Goal: Task Accomplishment & Management: Use online tool/utility

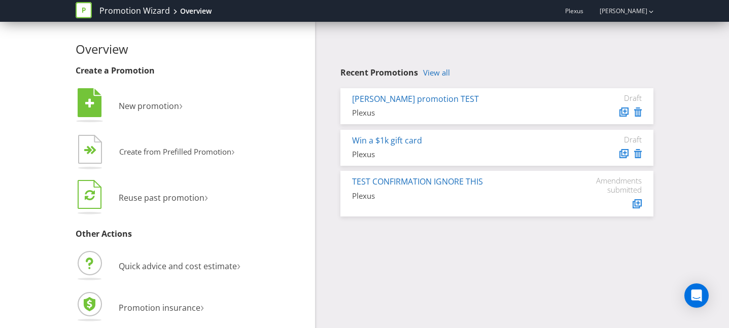
scroll to position [3, 0]
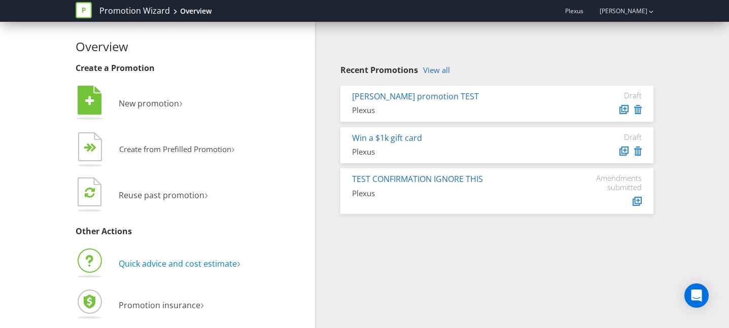
click at [190, 263] on span "Quick advice and cost estimate" at bounding box center [178, 263] width 118 height 11
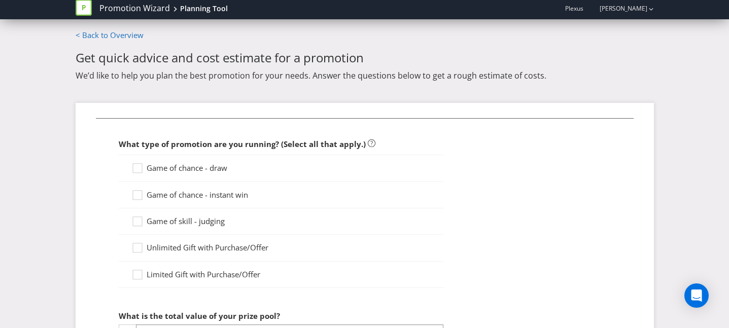
click at [206, 167] on span "Game of chance - draw" at bounding box center [187, 168] width 81 height 10
click at [0, 0] on input "Game of chance - draw" at bounding box center [0, 0] width 0 height 0
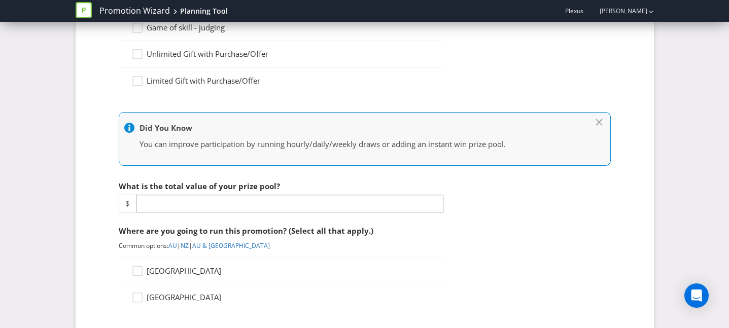
scroll to position [212, 0]
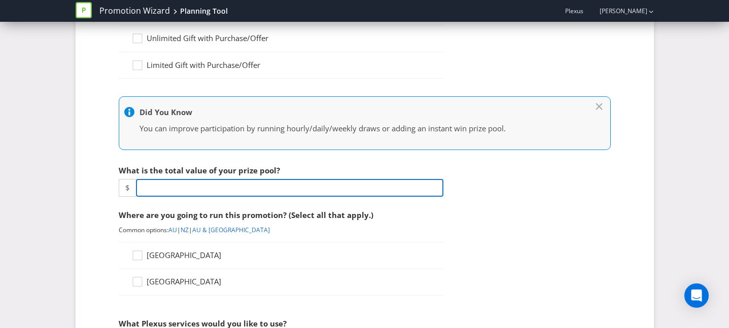
click at [201, 187] on input "number" at bounding box center [289, 188] width 307 height 18
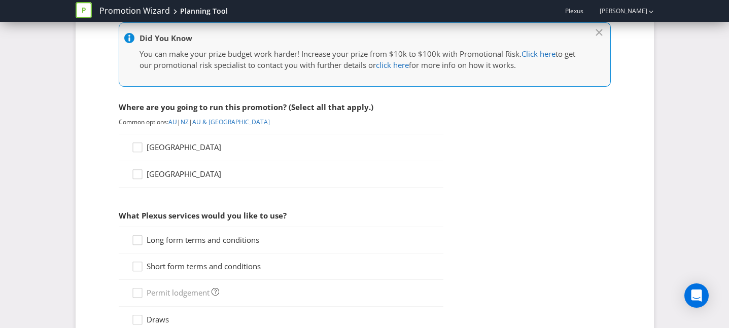
scroll to position [415, 0]
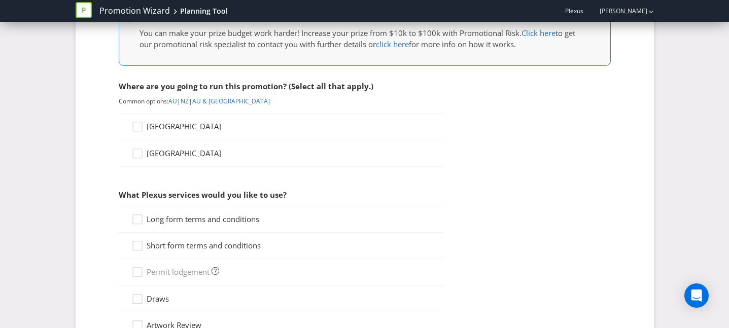
type input "10000"
click at [156, 129] on span "[GEOGRAPHIC_DATA]" at bounding box center [184, 126] width 75 height 10
click at [0, 0] on input "[GEOGRAPHIC_DATA]" at bounding box center [0, 0] width 0 height 0
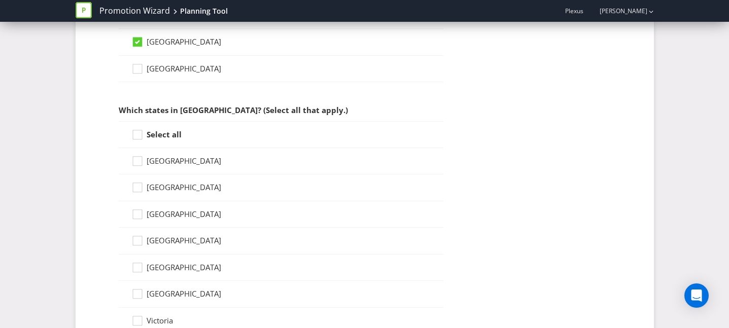
scroll to position [501, 0]
click at [137, 131] on div at bounding box center [137, 130] width 5 height 5
click at [0, 0] on input "Select all" at bounding box center [0, 0] width 0 height 0
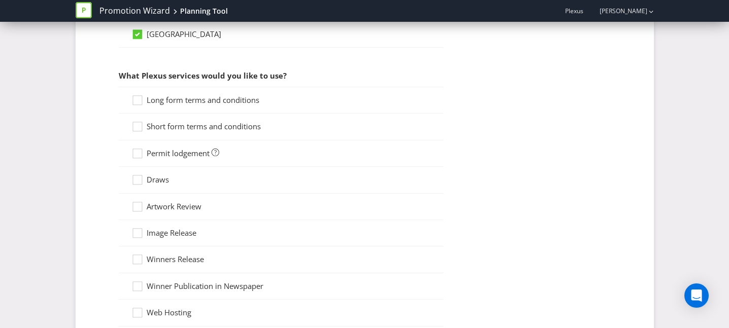
scroll to position [841, 0]
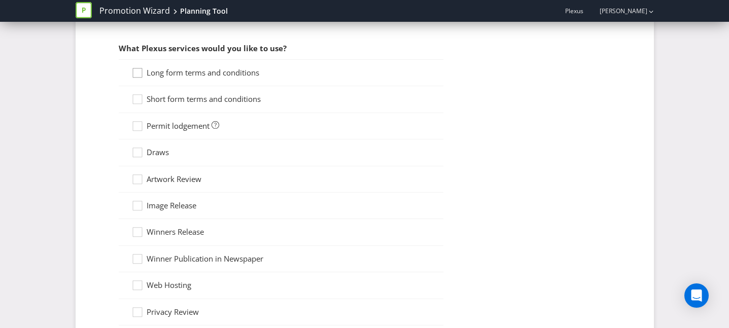
click at [134, 75] on icon at bounding box center [138, 74] width 15 height 15
click at [0, 0] on input "Long form terms and conditions" at bounding box center [0, 0] width 0 height 0
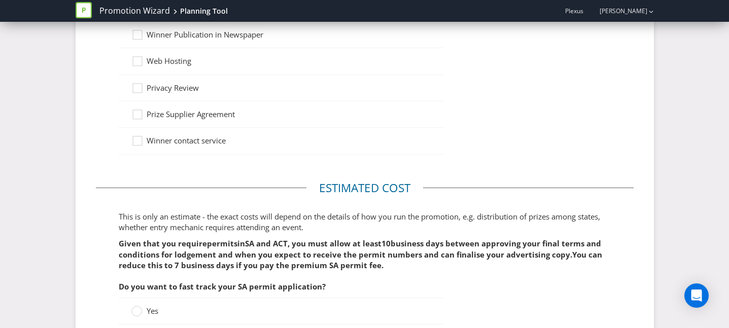
click at [297, 239] on span ", you must allow at least" at bounding box center [335, 243] width 94 height 10
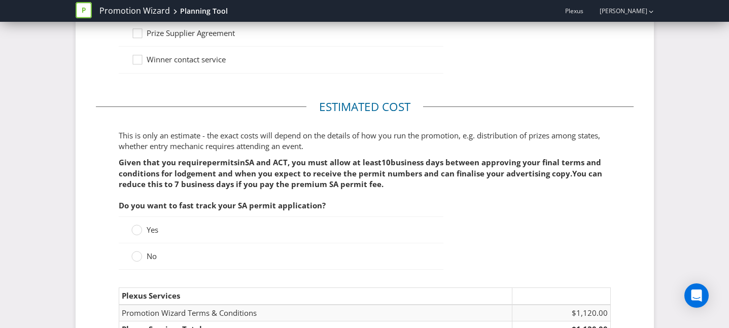
scroll to position [1320, 0]
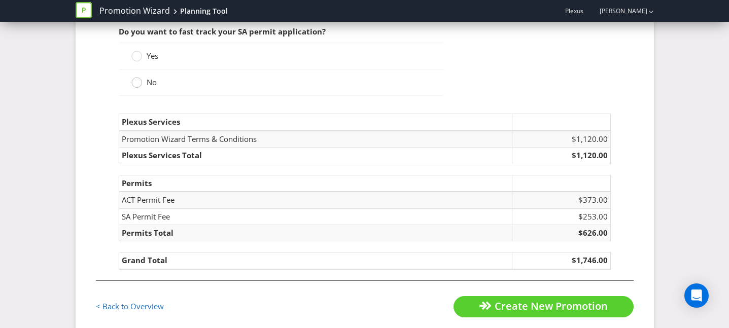
click at [137, 77] on div at bounding box center [136, 79] width 5 height 5
click at [0, 0] on input "No" at bounding box center [0, 0] width 0 height 0
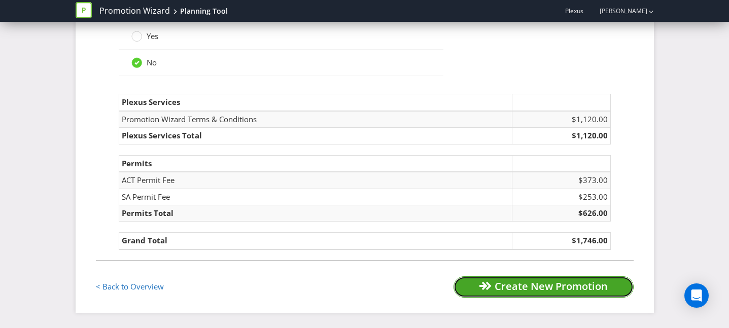
click at [521, 291] on span "Create New Promotion" at bounding box center [551, 287] width 113 height 14
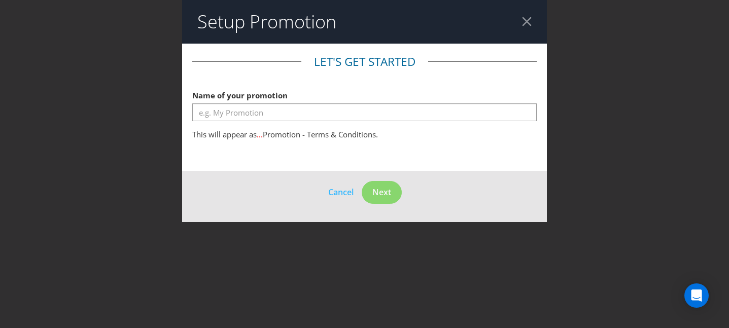
click at [339, 200] on footer "Cancel Next" at bounding box center [364, 196] width 365 height 51
click at [339, 191] on span "Cancel" at bounding box center [340, 192] width 25 height 11
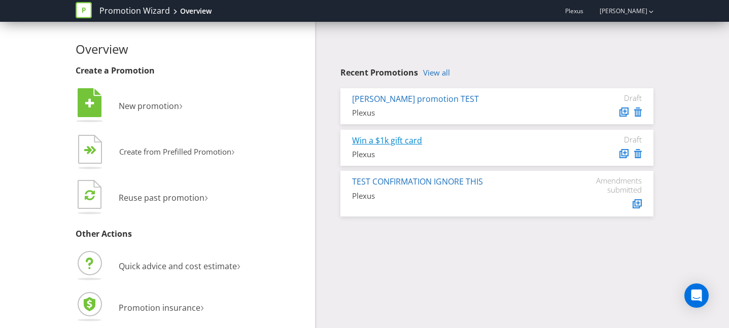
click at [400, 136] on link "Win a $1k gift card" at bounding box center [387, 140] width 70 height 11
